Goal: Information Seeking & Learning: Learn about a topic

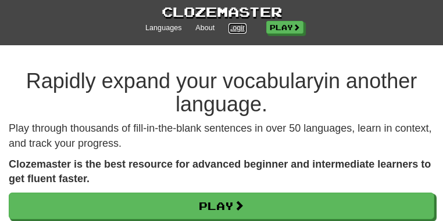
click at [246, 23] on link "Login" at bounding box center [237, 28] width 18 height 10
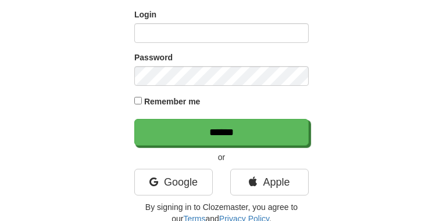
scroll to position [93, 0]
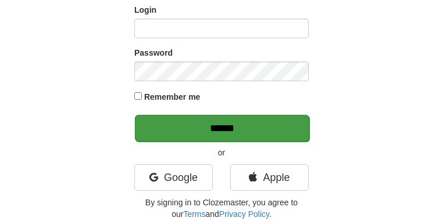
type input "**********"
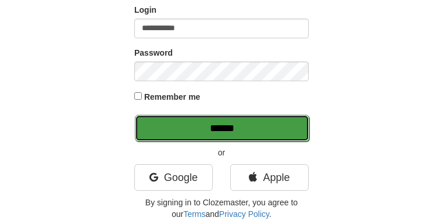
click at [280, 137] on input "******" at bounding box center [222, 128] width 174 height 27
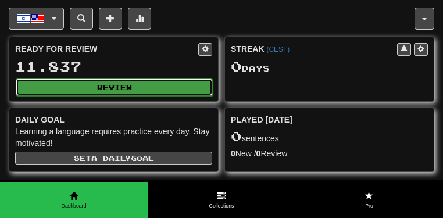
click at [213, 96] on button "Review" at bounding box center [114, 86] width 197 height 17
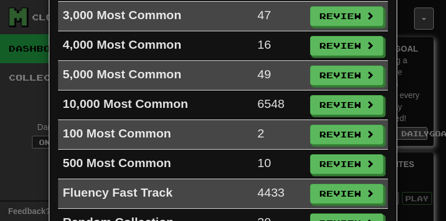
scroll to position [186, 0]
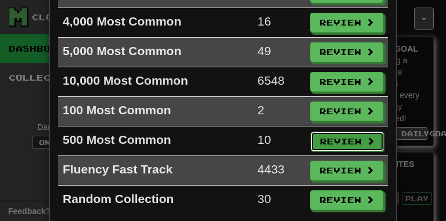
click at [354, 140] on button "Review" at bounding box center [347, 142] width 73 height 20
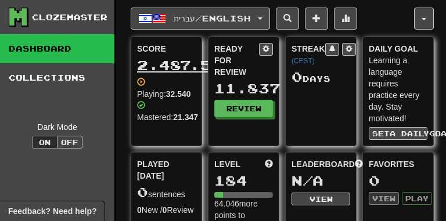
select select "**"
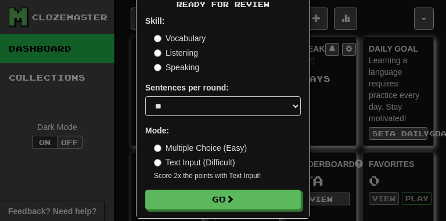
scroll to position [70, 0]
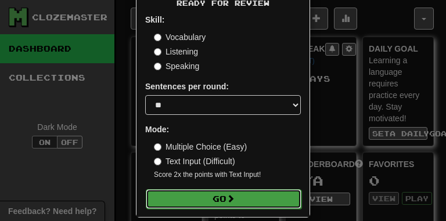
click at [251, 195] on button "Go" at bounding box center [224, 200] width 156 height 20
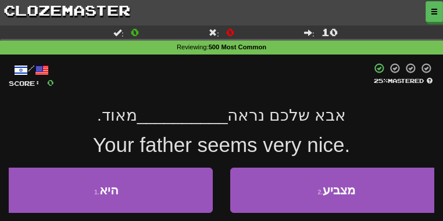
click at [0, 0] on button "Toggle Dropdown" at bounding box center [0, 0] width 0 height 0
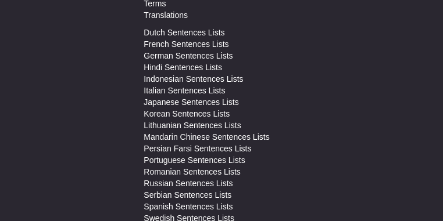
scroll to position [698, 0]
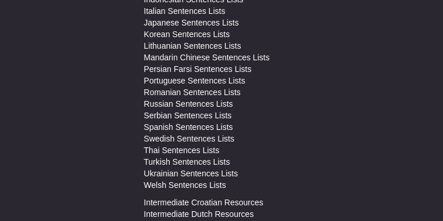
click at [0, 0] on span "Review:" at bounding box center [0, 0] width 0 height 0
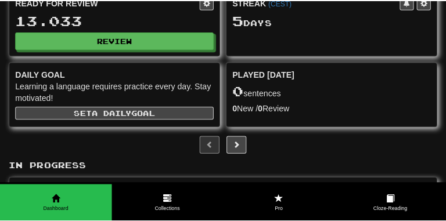
scroll to position [47, 0]
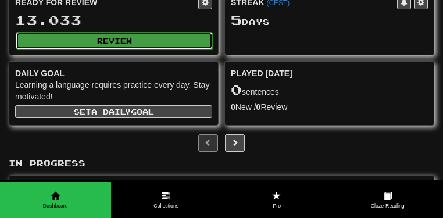
click at [213, 49] on button "Review" at bounding box center [114, 40] width 197 height 17
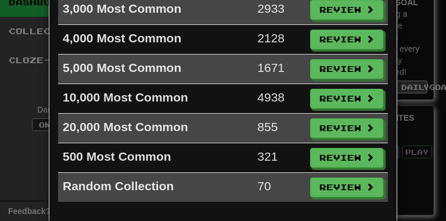
scroll to position [184, 0]
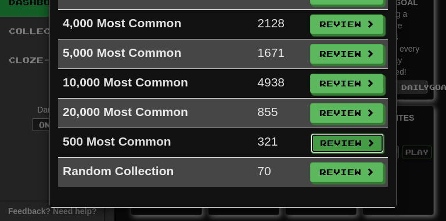
click at [335, 138] on button "Review" at bounding box center [347, 144] width 73 height 20
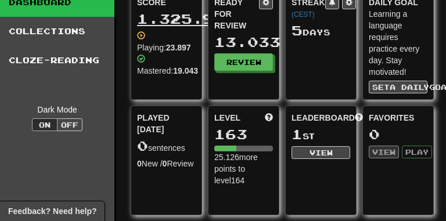
select select "**"
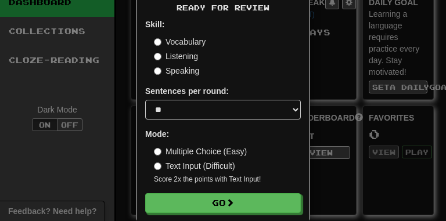
scroll to position [83, 0]
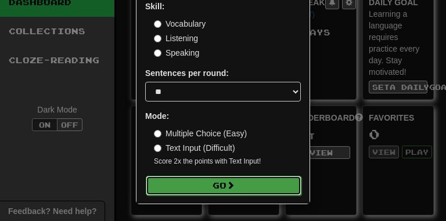
click at [253, 186] on button "Go" at bounding box center [224, 186] width 156 height 20
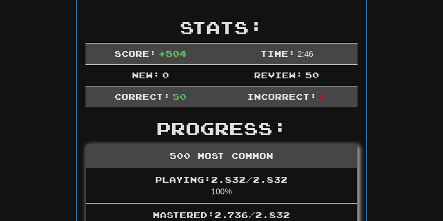
scroll to position [187, 0]
